Goal: Find specific fact: Find specific fact

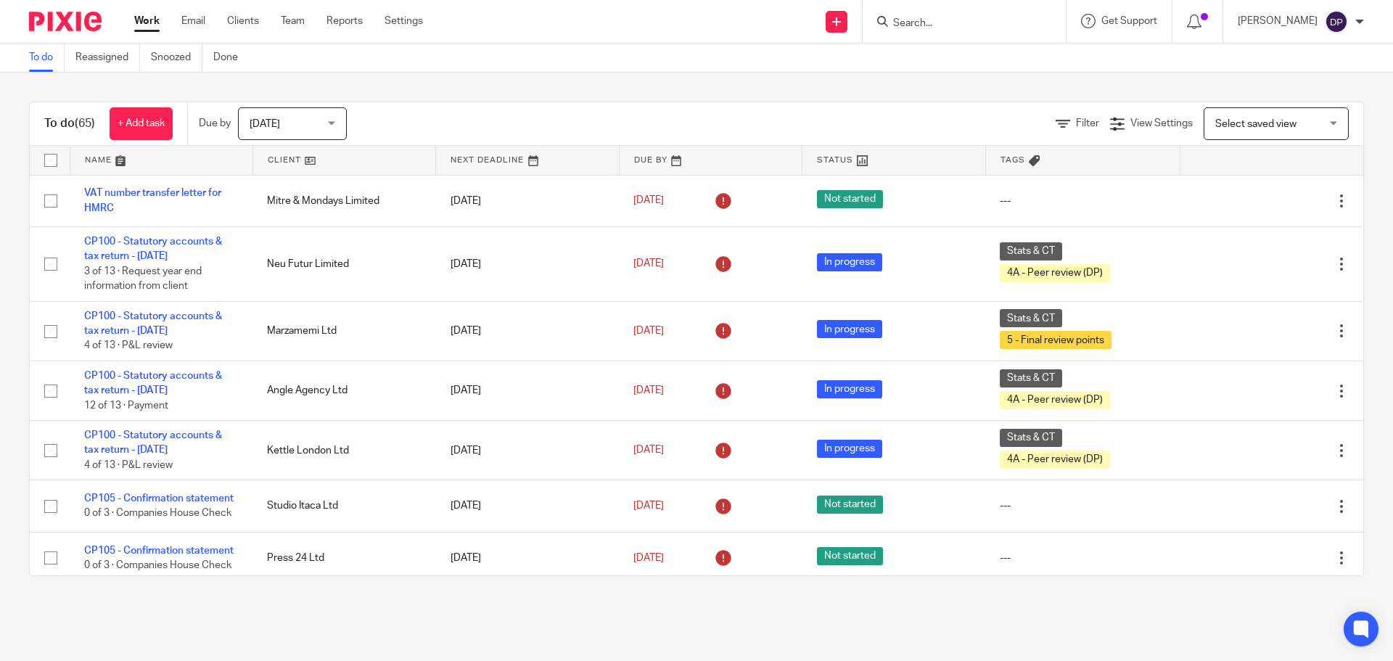
click at [972, 22] on input "Search" at bounding box center [957, 23] width 131 height 13
type input "[PERSON_NAME]"
click at [985, 60] on link at bounding box center [1028, 57] width 278 height 22
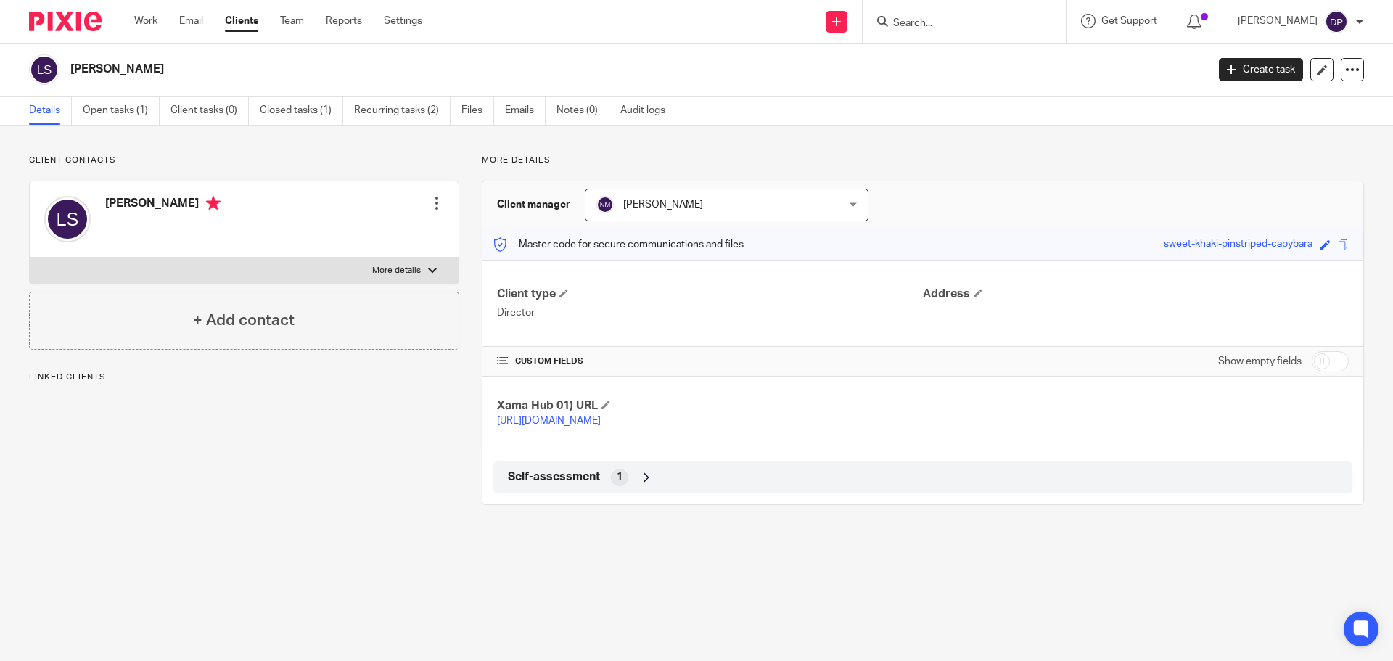
click at [554, 485] on span "Self-assessment" at bounding box center [554, 476] width 92 height 15
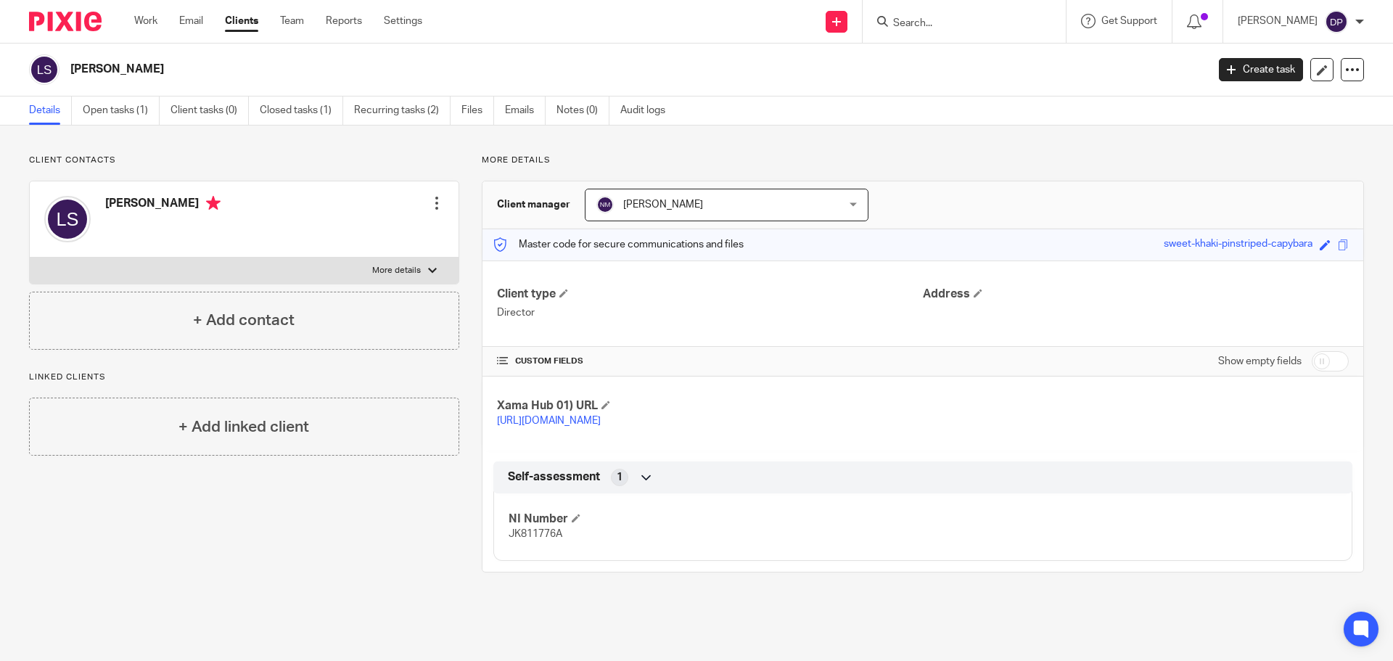
click at [520, 539] on span "JK811776A" at bounding box center [536, 534] width 54 height 10
copy span "JK811776A"
